Goal: Task Accomplishment & Management: Manage account settings

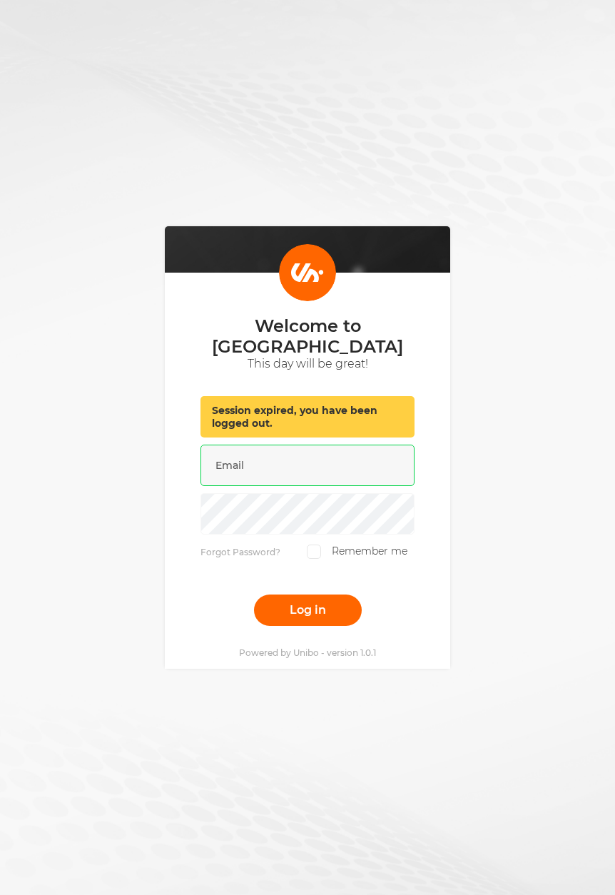
click at [310, 453] on input "email" at bounding box center [308, 465] width 214 height 41
click at [0, 894] on com-1password-button at bounding box center [0, 905] width 0 height 0
click at [278, 450] on input "email" at bounding box center [308, 465] width 214 height 41
type input "[EMAIL_ADDRESS][DOMAIN_NAME]"
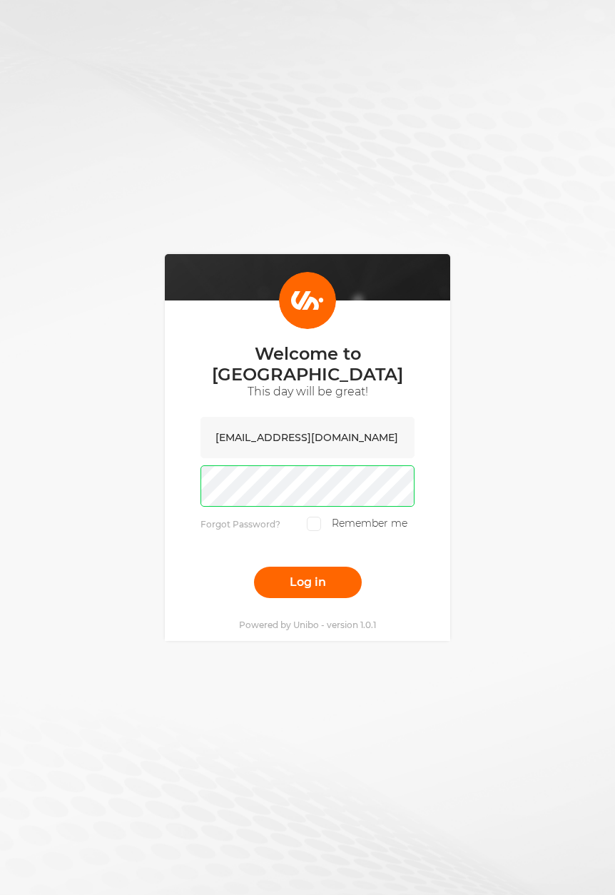
click at [254, 567] on button "Log in" at bounding box center [308, 582] width 108 height 31
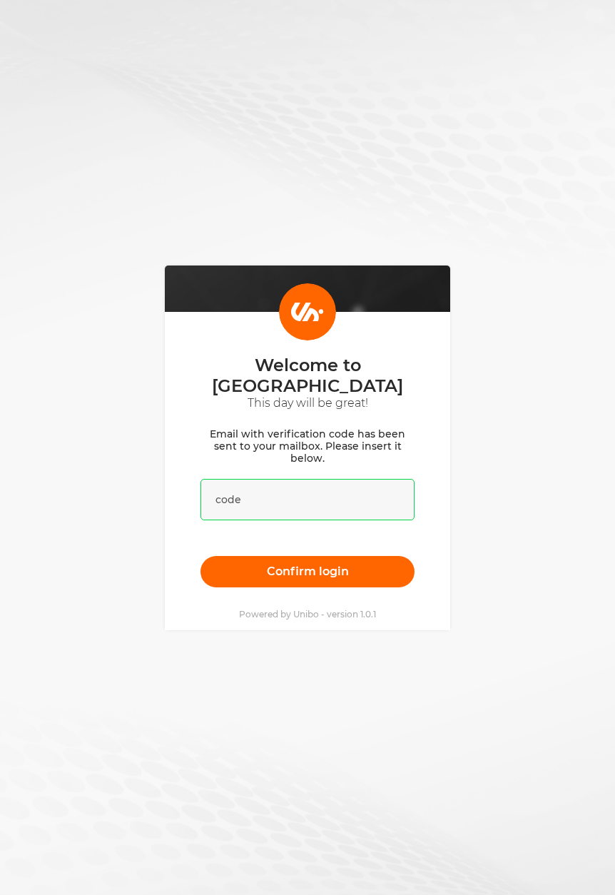
drag, startPoint x: 285, startPoint y: 486, endPoint x: 293, endPoint y: 485, distance: 7.9
click at [288, 486] on input "text" at bounding box center [308, 499] width 214 height 41
paste input "924437"
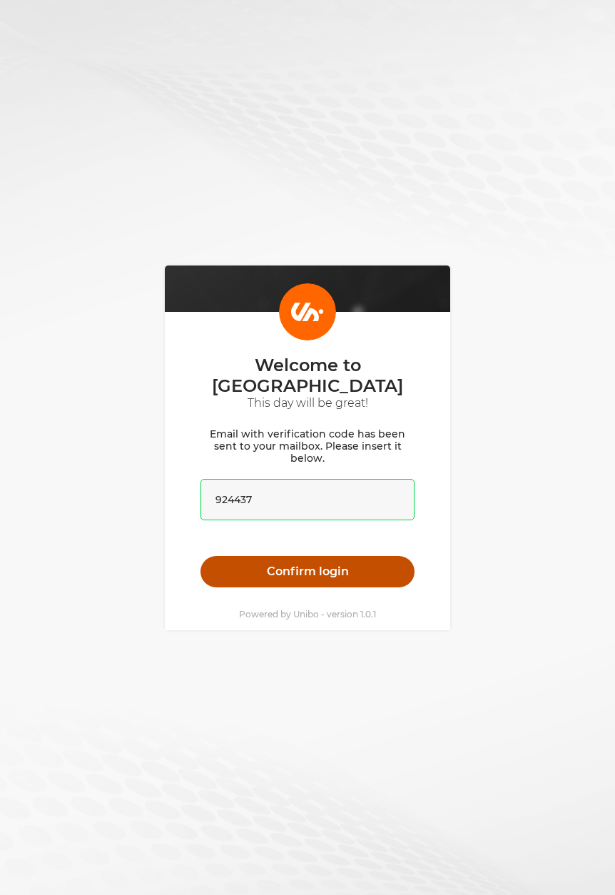
type input "924437"
click at [379, 556] on button "Confirm login" at bounding box center [308, 571] width 214 height 31
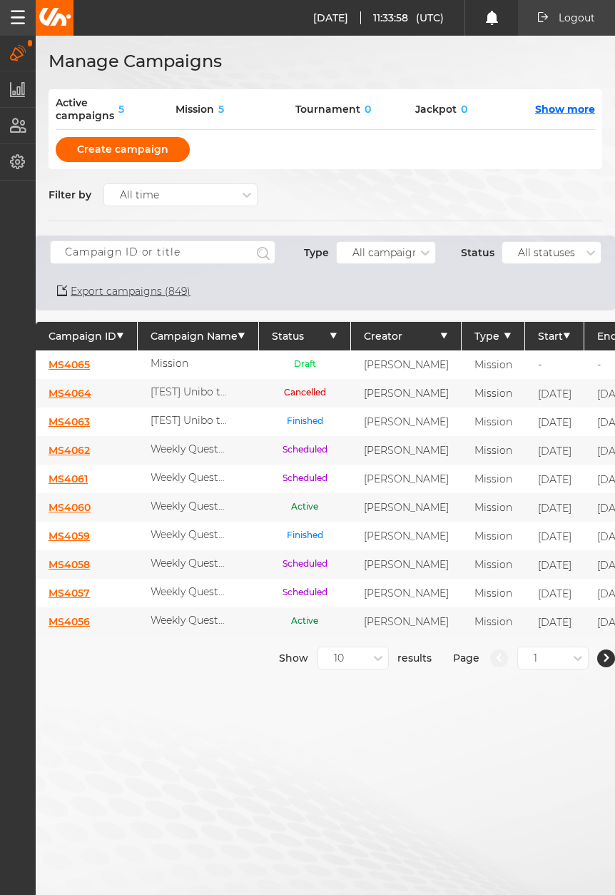
click at [56, 14] on img at bounding box center [55, 17] width 34 height 18
click at [416, 720] on div "Manage Campaigns Active campaigns 5 Mission 5 Tournament 0 Jackpot 0 Show more …" at bounding box center [307, 447] width 615 height 895
click at [406, 721] on div "Manage Campaigns Active campaigns 5 Mission 5 Tournament 0 Jackpot 0 Show more …" at bounding box center [307, 447] width 615 height 895
drag, startPoint x: 16, startPoint y: 157, endPoint x: 24, endPoint y: 180, distance: 23.9
click at [16, 158] on icon "button" at bounding box center [17, 162] width 15 height 16
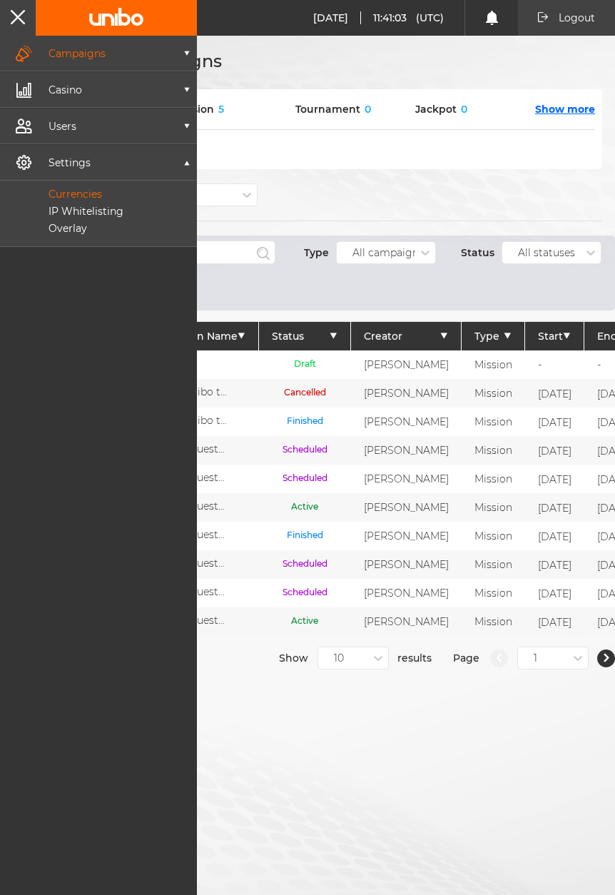
click at [78, 194] on p "Currencies" at bounding box center [59, 194] width 86 height 13
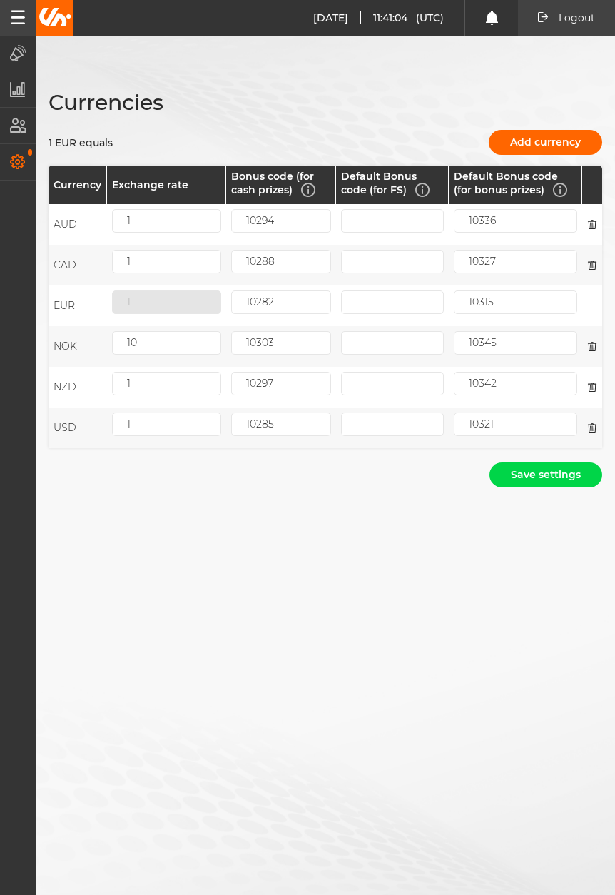
click at [406, 571] on div "Currencies 1 EUR equals Add currency Currency Exchange rate Bonus code (for cas…" at bounding box center [307, 447] width 615 height 895
click at [359, 611] on div "Currencies 1 EUR equals Add currency Currency Exchange rate Bonus code (for cas…" at bounding box center [307, 447] width 615 height 895
